Goal: Task Accomplishment & Management: Manage account settings

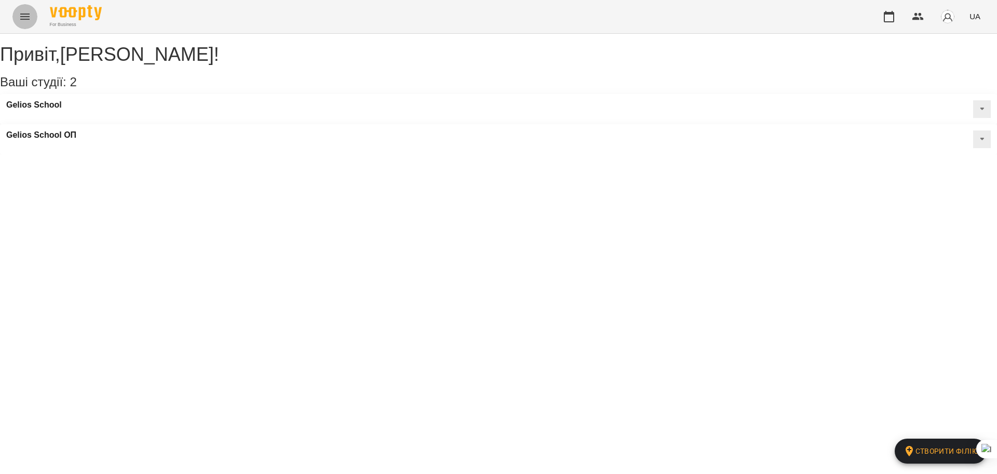
click at [28, 16] on icon "Menu" at bounding box center [25, 16] width 12 height 12
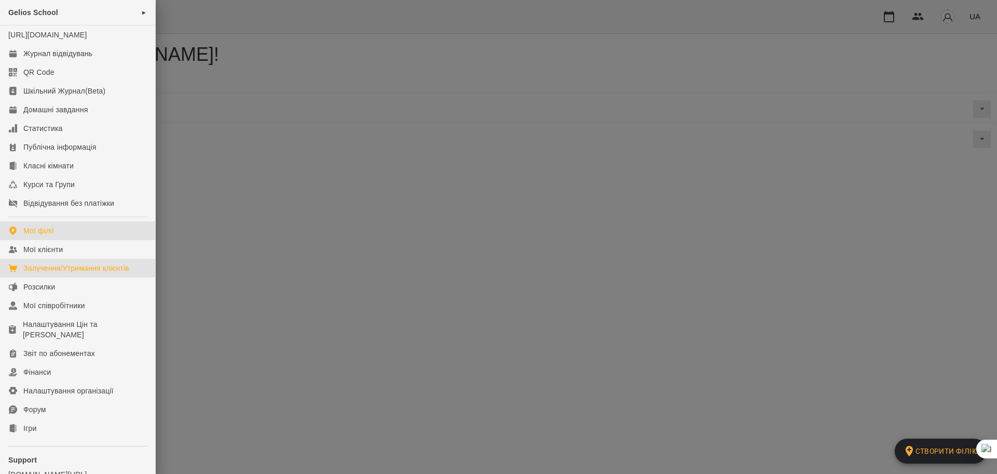
click at [82, 273] on div "Залучення/Утримання клієнтів" at bounding box center [76, 268] width 106 height 10
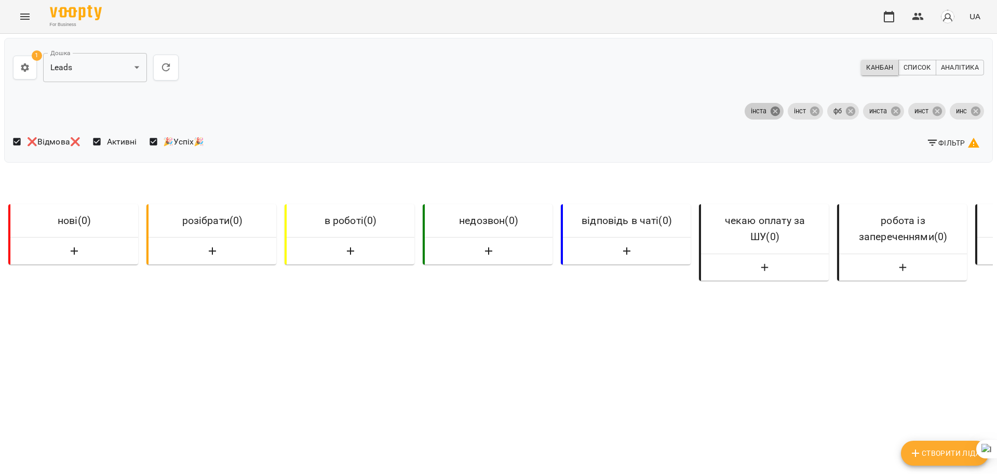
click at [771, 111] on icon at bounding box center [775, 110] width 9 height 9
drag, startPoint x: 805, startPoint y: 111, endPoint x: 851, endPoint y: 116, distance: 47.0
click at [809, 111] on icon at bounding box center [814, 110] width 11 height 11
drag, startPoint x: 841, startPoint y: 113, endPoint x: 856, endPoint y: 111, distance: 15.3
click at [846, 112] on icon at bounding box center [850, 110] width 9 height 9
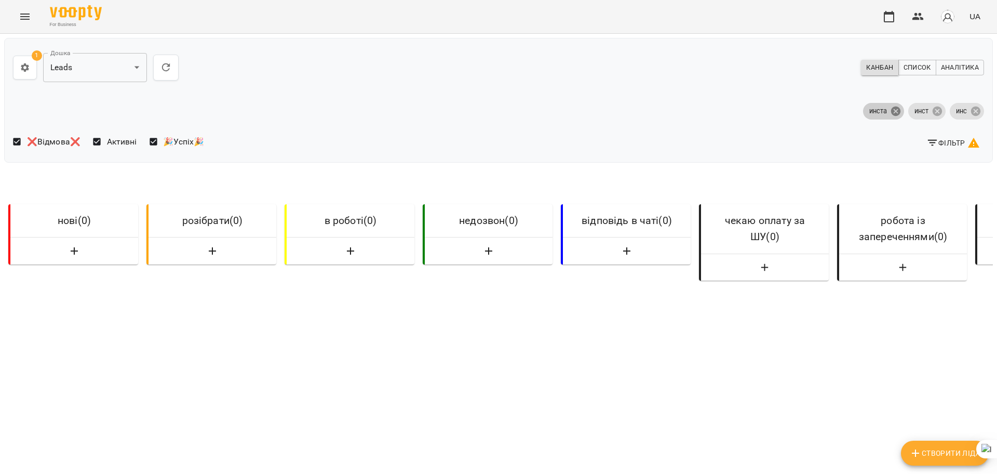
click at [891, 111] on icon at bounding box center [895, 110] width 9 height 9
drag, startPoint x: 931, startPoint y: 110, endPoint x: 950, endPoint y: 110, distance: 18.2
click at [933, 110] on icon at bounding box center [937, 110] width 11 height 11
click at [971, 109] on icon at bounding box center [975, 110] width 9 height 9
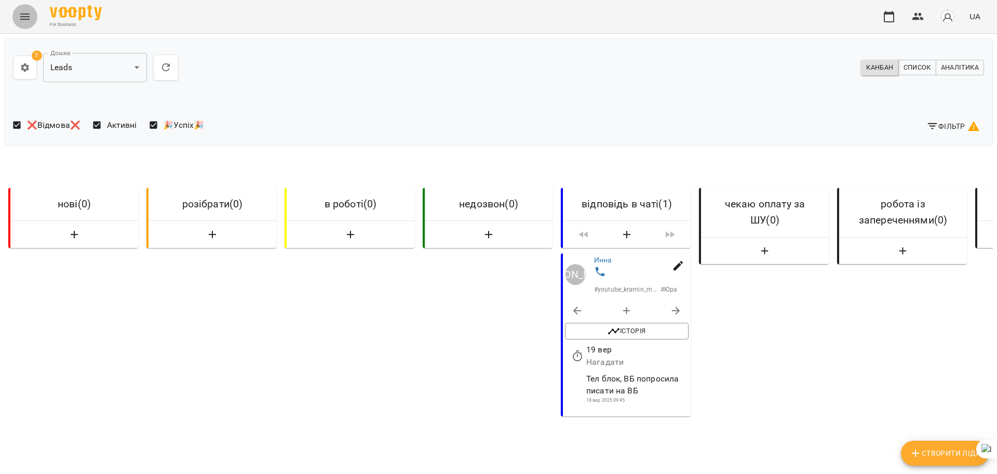
click at [29, 13] on icon "Menu" at bounding box center [25, 16] width 12 height 12
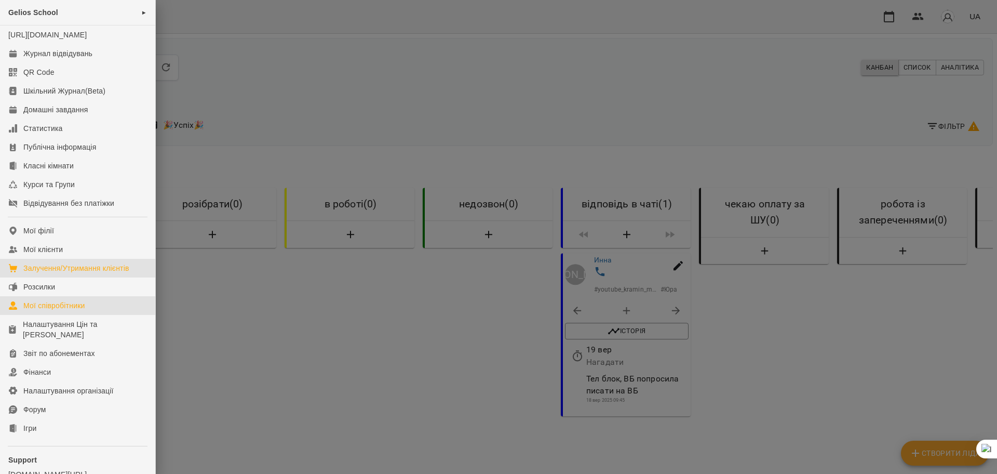
click at [70, 311] on div "Мої співробітники" at bounding box center [54, 305] width 62 height 10
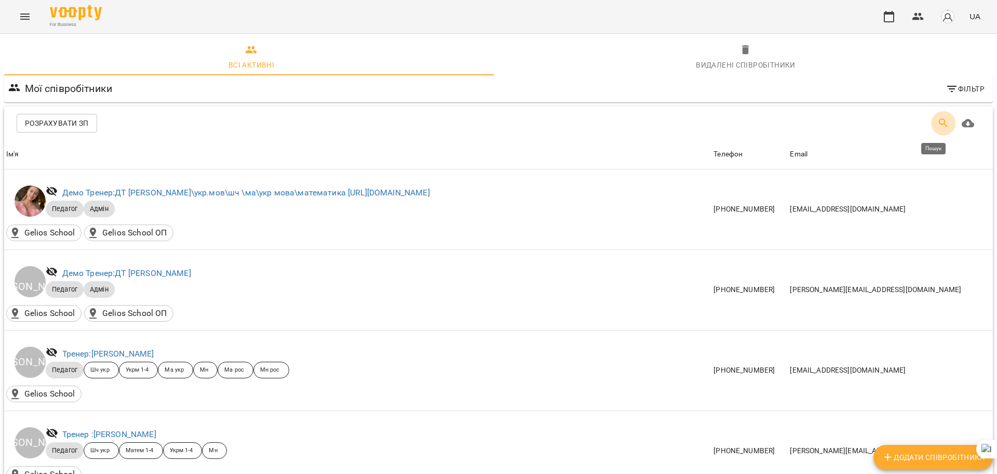
click at [931, 123] on button "Пошук" at bounding box center [943, 123] width 25 height 25
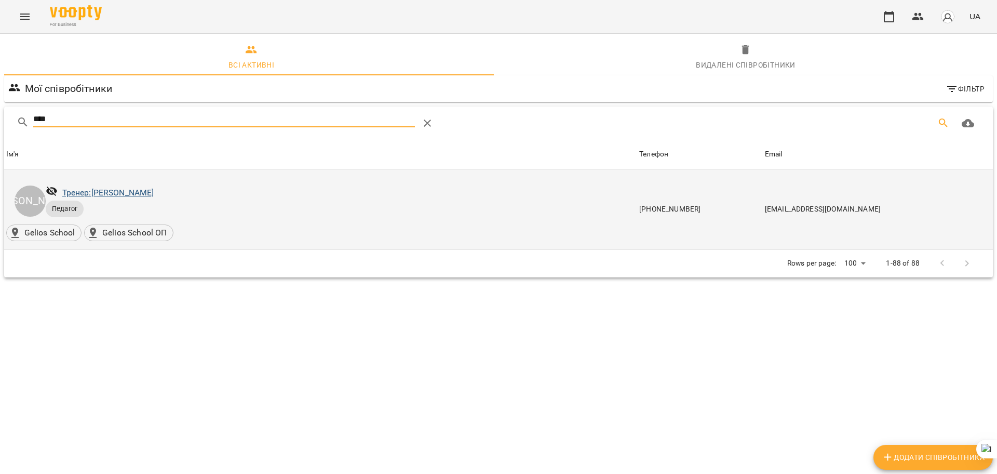
type input "****"
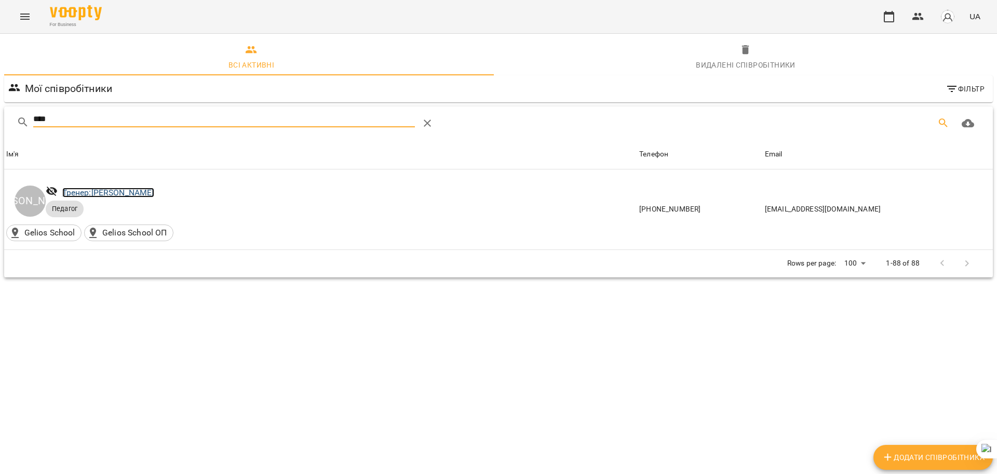
click at [96, 190] on link "Тренер: [PERSON_NAME]" at bounding box center [108, 193] width 92 height 10
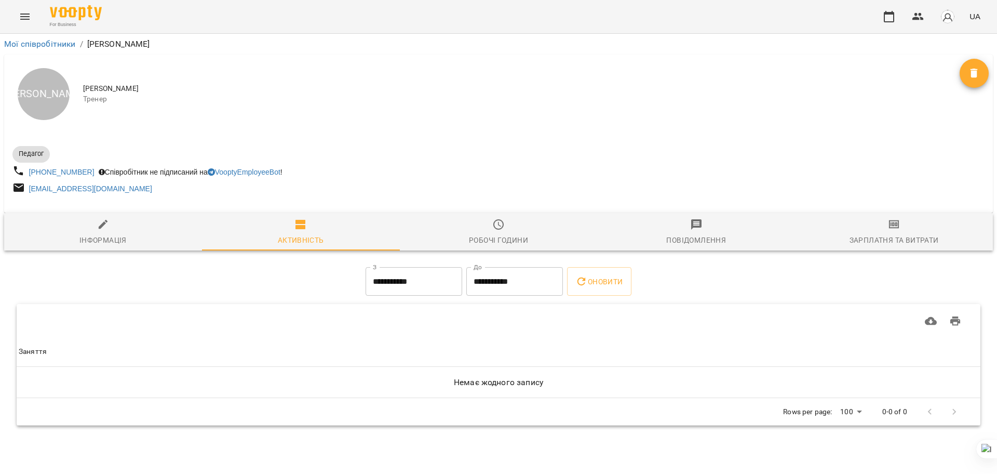
click at [974, 67] on icon "Видалити" at bounding box center [974, 73] width 12 height 12
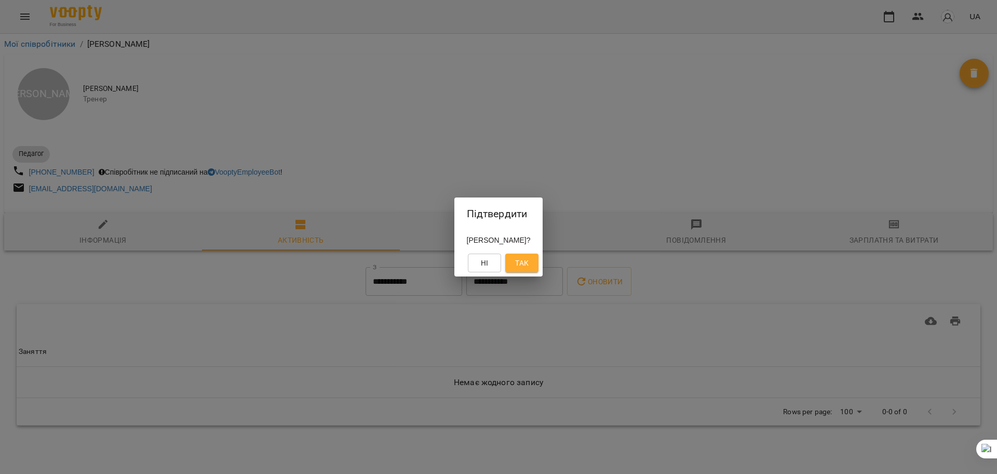
click at [529, 261] on span "Так" at bounding box center [522, 263] width 14 height 12
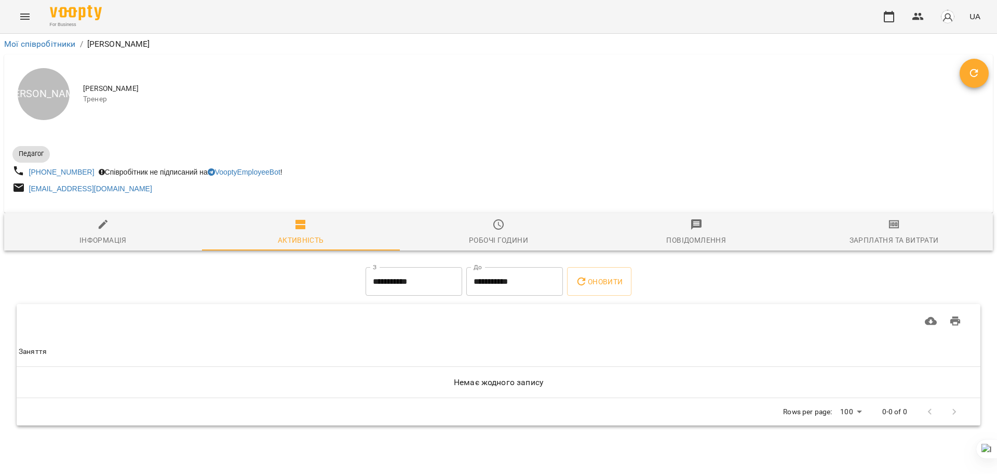
click at [914, 155] on div "Педагог [PHONE_NUMBER] Співробітник не підписаний на VooptyEmployeeBot ! [EMAIL…" at bounding box center [498, 169] width 977 height 59
